Goal: Obtain resource: Obtain resource

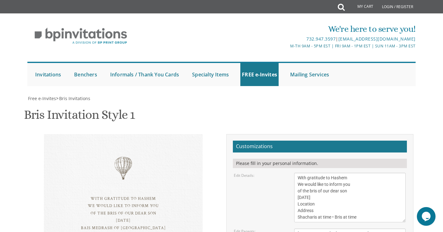
scroll to position [118, 0]
click at [326, 172] on textarea "With gratitude to Hashem We would like to inform you of the bris of our dear so…" at bounding box center [349, 196] width 111 height 49
click at [335, 172] on textarea "With gratitude to Hashem We would like to inform you of the bris of our dear so…" at bounding box center [349, 196] width 111 height 49
click at [318, 172] on textarea "With gratitude to Hashem We would like to inform you of the bris of our dear so…" at bounding box center [349, 196] width 111 height 49
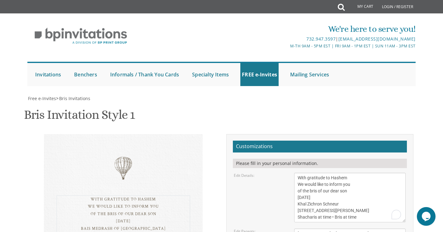
click at [331, 172] on textarea "With gratitude to Hashem We would like to inform you of the bris of our dear so…" at bounding box center [349, 196] width 111 height 49
click at [363, 172] on textarea "With gratitude to Hashem We would like to inform you of the bris of our dear so…" at bounding box center [349, 196] width 111 height 49
type textarea "With gratitude to Hashem We would like to inform you of the bris of our dear so…"
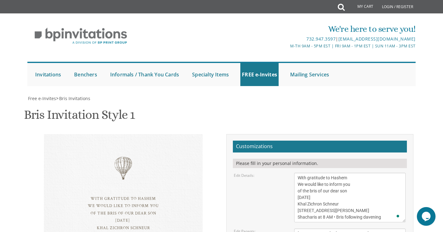
scroll to position [145, 0]
type input "[EMAIL_ADDRESS][DOMAIN_NAME]"
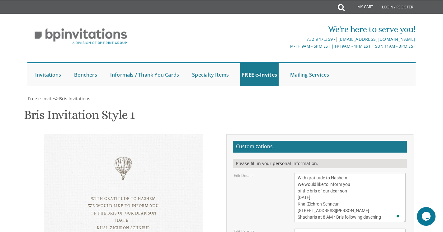
scroll to position [108, 0]
